Goal: Transaction & Acquisition: Purchase product/service

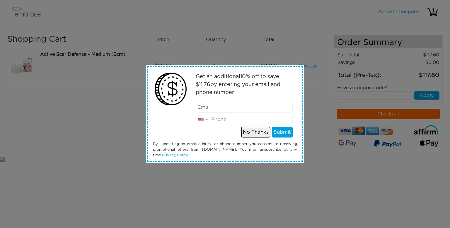
click at [257, 133] on button "No Thanks" at bounding box center [255, 131] width 29 height 11
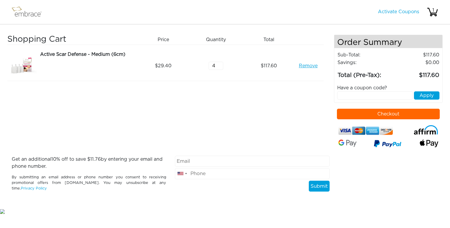
click at [349, 96] on input "text" at bounding box center [376, 95] width 76 height 8
click at [439, 95] on button "Apply" at bounding box center [427, 95] width 26 height 8
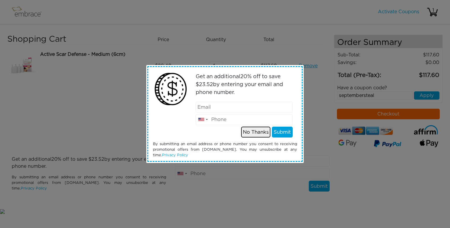
click at [264, 135] on button "No Thanks" at bounding box center [255, 131] width 29 height 11
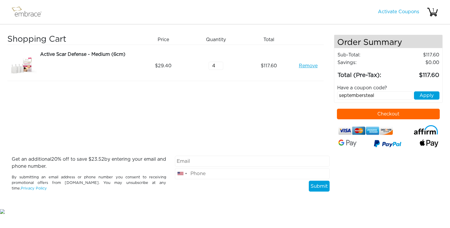
click at [384, 96] on input "septembersteal" at bounding box center [376, 95] width 76 height 8
type input "s"
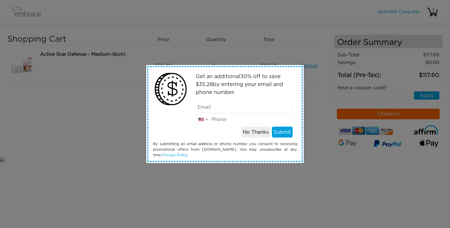
click at [256, 108] on input "email" at bounding box center [244, 106] width 97 height 11
type input "v"
type input "countrybutterfly21@outlook.com"
click at [263, 119] on input "tel" at bounding box center [244, 119] width 97 height 11
type input "6063564786"
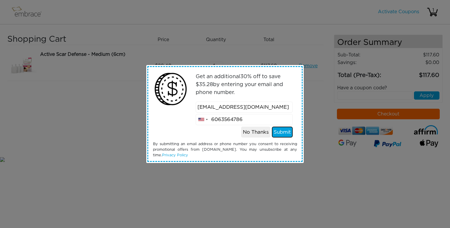
click at [283, 133] on button "Submit" at bounding box center [282, 131] width 21 height 11
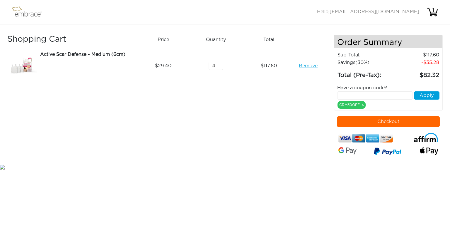
click at [393, 120] on button "Checkout" at bounding box center [388, 121] width 103 height 11
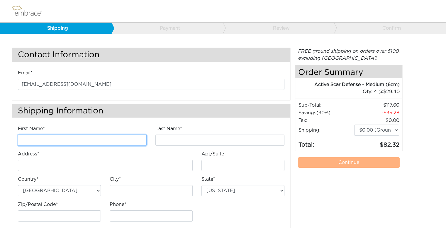
click at [130, 140] on input "First Name*" at bounding box center [82, 139] width 129 height 11
type input "Danielle"
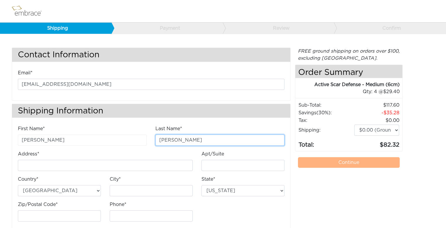
type input "Crossley"
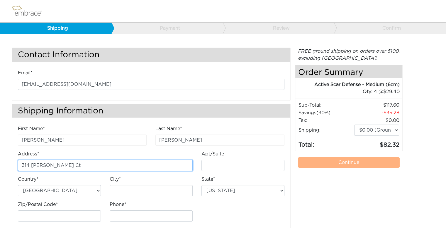
type input "314 [PERSON_NAME] Ct"
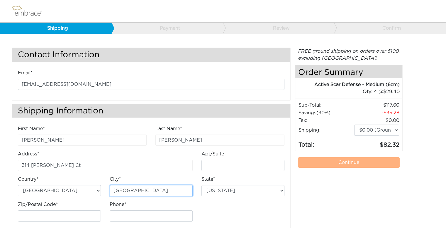
type input "[GEOGRAPHIC_DATA]"
select select "KY"
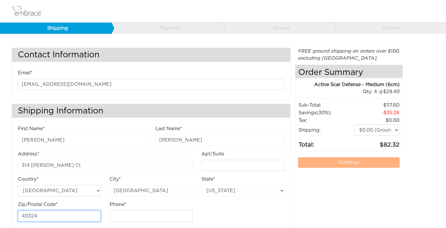
type input "40324"
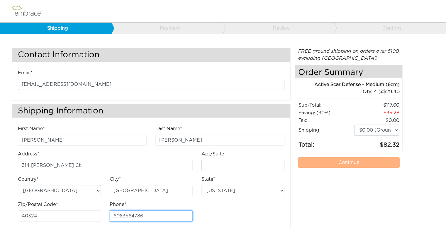
type input "6063564786"
click at [223, 206] on div "First Name* Danielle Last Name* Crossley Address* 314 Enid Ct Apt/Suite Country*" at bounding box center [150, 175] width 275 height 101
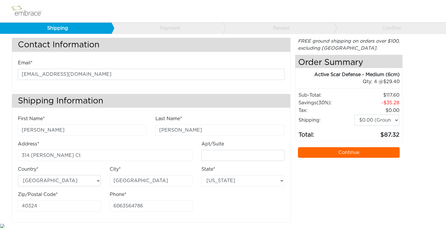
scroll to position [11, 0]
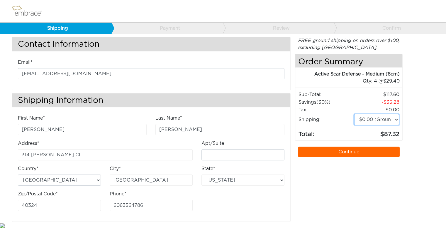
click at [385, 117] on select "$0.00 (Ground) $15.00 (Express Saver) $20.00 (Two Day) $30.00 (Overnight)" at bounding box center [376, 119] width 45 height 11
click at [354, 114] on select "$0.00 (Ground) $15.00 (Express Saver) $20.00 (Two Day) $30.00 (Overnight)" at bounding box center [376, 119] width 45 height 11
click at [417, 149] on div "Contact Information Email* countrybutterfly21@outlook.com Shipping Information …" at bounding box center [222, 129] width 431 height 184
click at [354, 152] on link "Continue" at bounding box center [349, 151] width 102 height 11
click at [380, 118] on select "$0.00 (Ground) $15.00 (Express Saver) $20.00 (Two Day) $30.00 (Overnight)" at bounding box center [376, 119] width 45 height 11
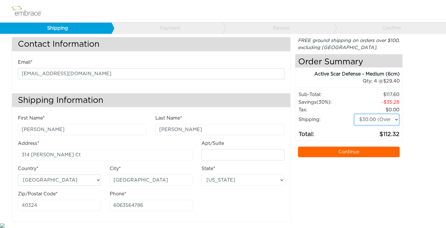
select select "1"
click at [354, 114] on select "$0.00 (Ground) $15.00 (Express Saver) $20.00 (Two Day) $30.00 (Overnight)" at bounding box center [376, 119] width 45 height 11
click at [357, 147] on link "Continue" at bounding box center [349, 151] width 102 height 11
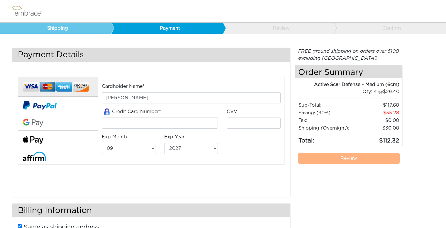
select select "9"
select select "2027"
click at [190, 122] on input "tel" at bounding box center [160, 122] width 116 height 11
type input "[CREDIT_CARD_NUMBER]"
click at [242, 121] on input "tel" at bounding box center [254, 122] width 54 height 11
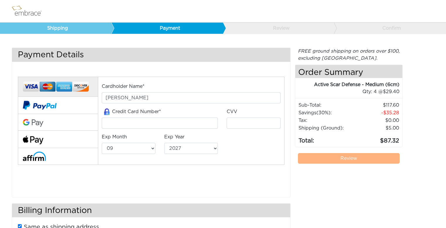
select select "9"
select select "2027"
click at [197, 125] on input "tel" at bounding box center [160, 122] width 116 height 11
type input "[CREDIT_CARD_NUMBER]"
type input "1377"
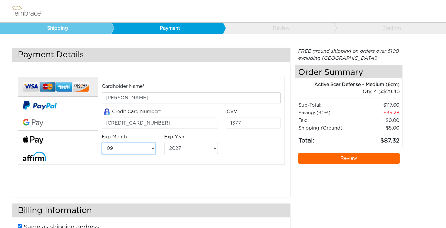
click at [143, 147] on select "01 02 03 04 05 06 07 08 09 10 11 12" at bounding box center [129, 148] width 54 height 11
select select "12"
click at [102, 143] on select "01 02 03 04 05 06 07 08 09 10 11 12" at bounding box center [129, 148] width 54 height 11
click at [184, 147] on select "2025 2026 2027 2028 2029 2030 2031 2032 2033 2034 2035 2036 2037 2038 2039" at bounding box center [191, 148] width 54 height 11
select select "2029"
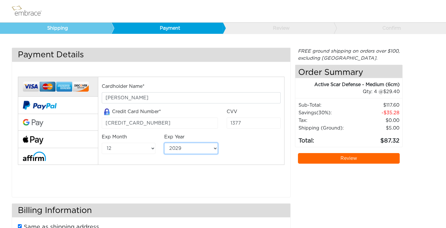
click at [164, 143] on select "2025 2026 2027 2028 2029 2030 2031 2032 2033 2034 2035 2036 2037 2038 2039" at bounding box center [191, 148] width 54 height 11
click at [246, 154] on div "Cardholder Name* Danielle Crossley Credit Card Number* 374355126604228 CVV 1377…" at bounding box center [191, 121] width 188 height 76
click at [368, 158] on link "Review" at bounding box center [349, 158] width 102 height 11
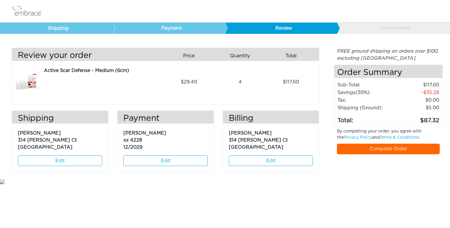
click at [388, 148] on link "Complete Order" at bounding box center [388, 148] width 103 height 11
